Goal: Task Accomplishment & Management: Manage account settings

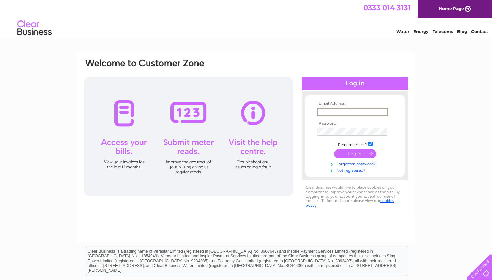
type input "info@marchmont-hardware.co.uk"
click at [355, 153] on input "submit" at bounding box center [355, 154] width 42 height 10
click at [361, 155] on input "submit" at bounding box center [355, 154] width 42 height 10
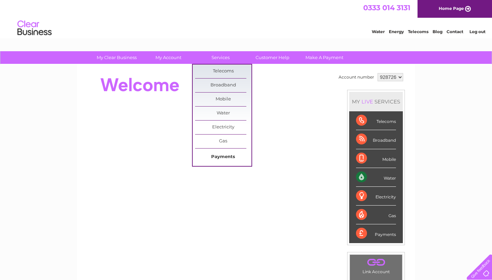
click at [228, 155] on link "Payments" at bounding box center [223, 157] width 56 height 14
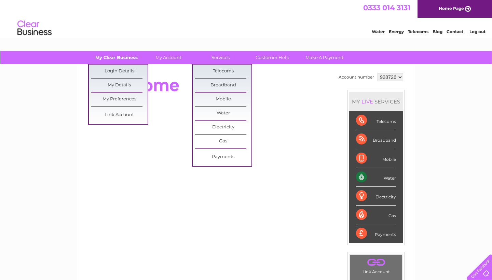
click at [116, 57] on link "My Clear Business" at bounding box center [116, 57] width 56 height 13
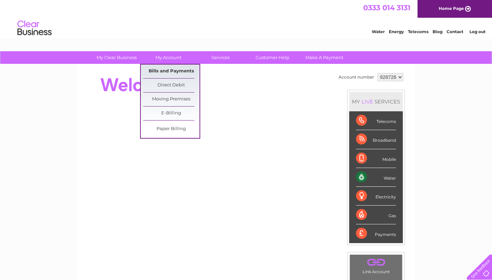
click at [167, 71] on link "Bills and Payments" at bounding box center [171, 72] width 56 height 14
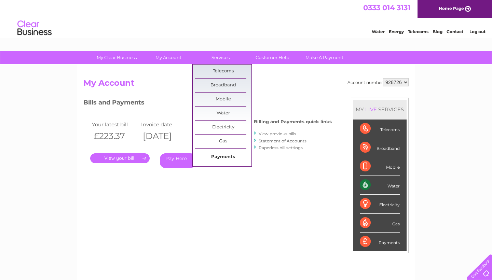
click at [220, 157] on link "Payments" at bounding box center [223, 157] width 56 height 14
click at [222, 159] on link "Payments" at bounding box center [223, 157] width 56 height 14
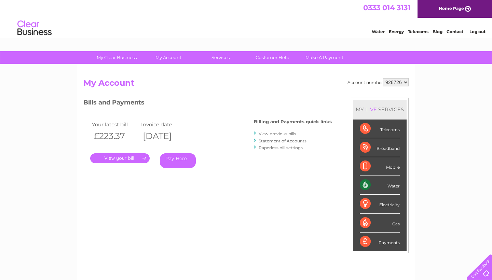
click at [127, 157] on link "." at bounding box center [119, 158] width 59 height 10
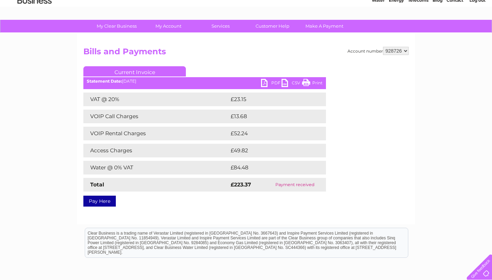
scroll to position [45, 0]
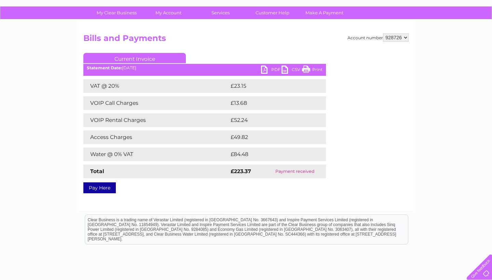
click at [266, 69] on link "PDF" at bounding box center [271, 71] width 20 height 10
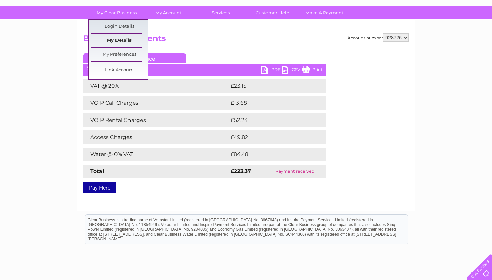
click at [122, 41] on link "My Details" at bounding box center [119, 41] width 56 height 14
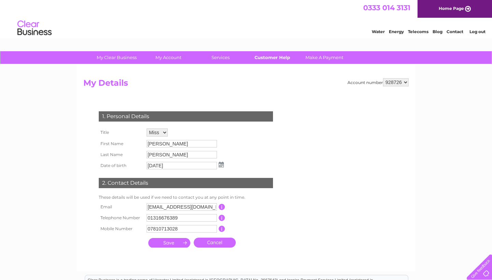
click at [277, 58] on link "Customer Help" at bounding box center [272, 57] width 56 height 13
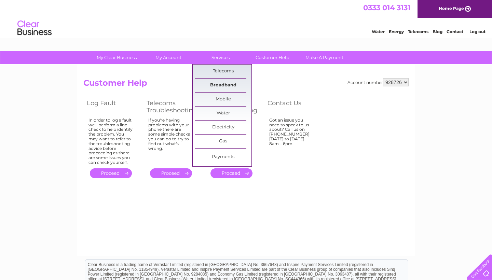
click at [223, 87] on link "Broadband" at bounding box center [223, 86] width 56 height 14
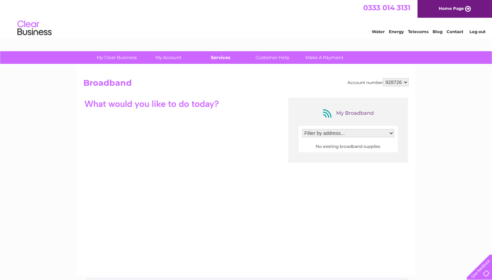
click at [222, 56] on link "Services" at bounding box center [220, 57] width 56 height 13
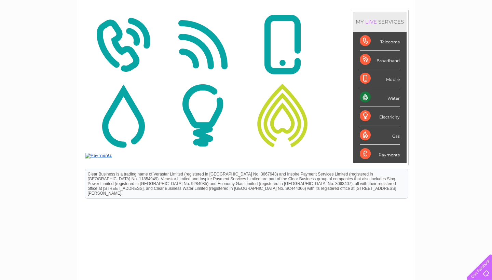
scroll to position [94, 0]
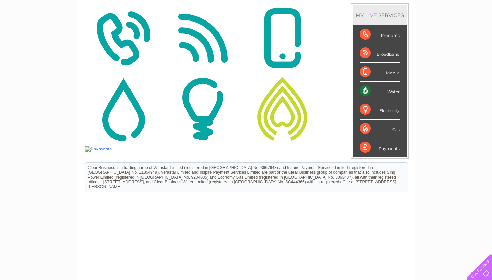
click at [96, 148] on img at bounding box center [98, 148] width 27 height 5
click at [385, 149] on div "Payments" at bounding box center [380, 147] width 40 height 18
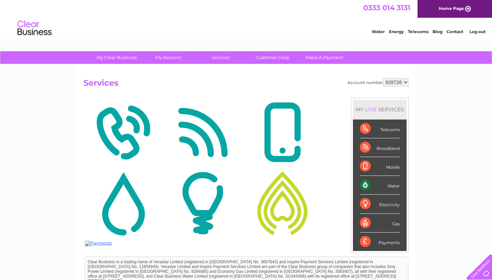
scroll to position [0, 0]
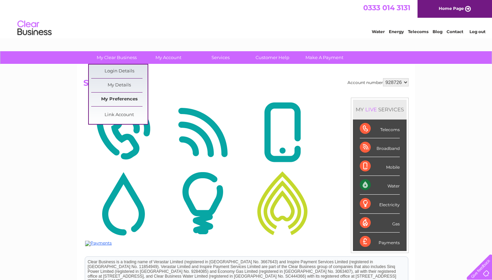
click at [111, 101] on link "My Preferences" at bounding box center [119, 100] width 56 height 14
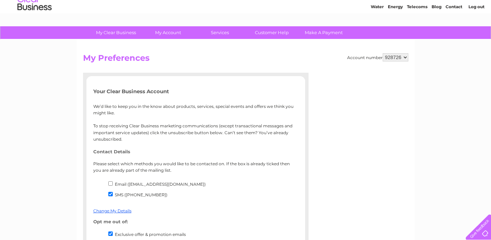
scroll to position [25, 0]
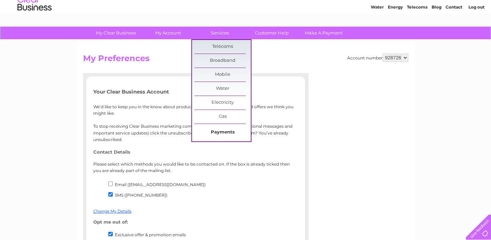
click at [217, 131] on link "Payments" at bounding box center [222, 133] width 56 height 14
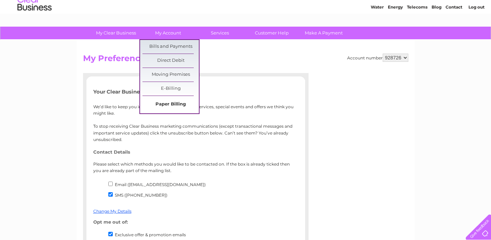
click at [162, 102] on link "Paper Billing" at bounding box center [170, 105] width 56 height 14
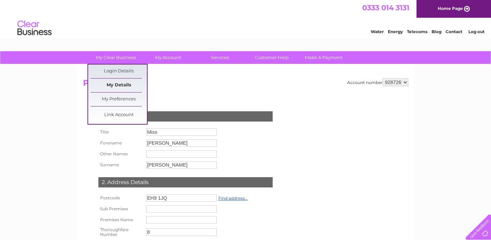
click at [118, 83] on link "My Details" at bounding box center [118, 86] width 56 height 14
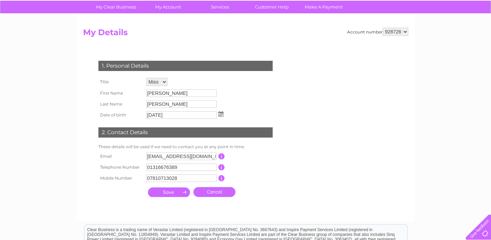
scroll to position [31, 0]
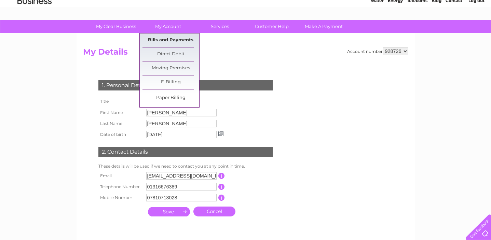
click at [171, 40] on link "Bills and Payments" at bounding box center [170, 40] width 56 height 14
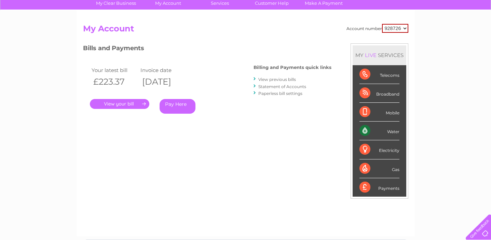
scroll to position [50, 0]
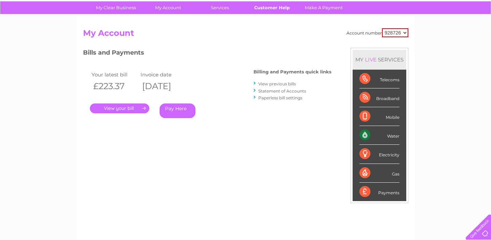
click at [269, 8] on link "Customer Help" at bounding box center [271, 7] width 56 height 13
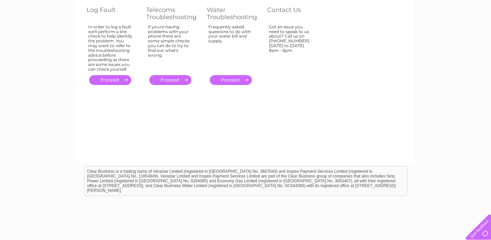
scroll to position [94, 0]
